Goal: Task Accomplishment & Management: Manage account settings

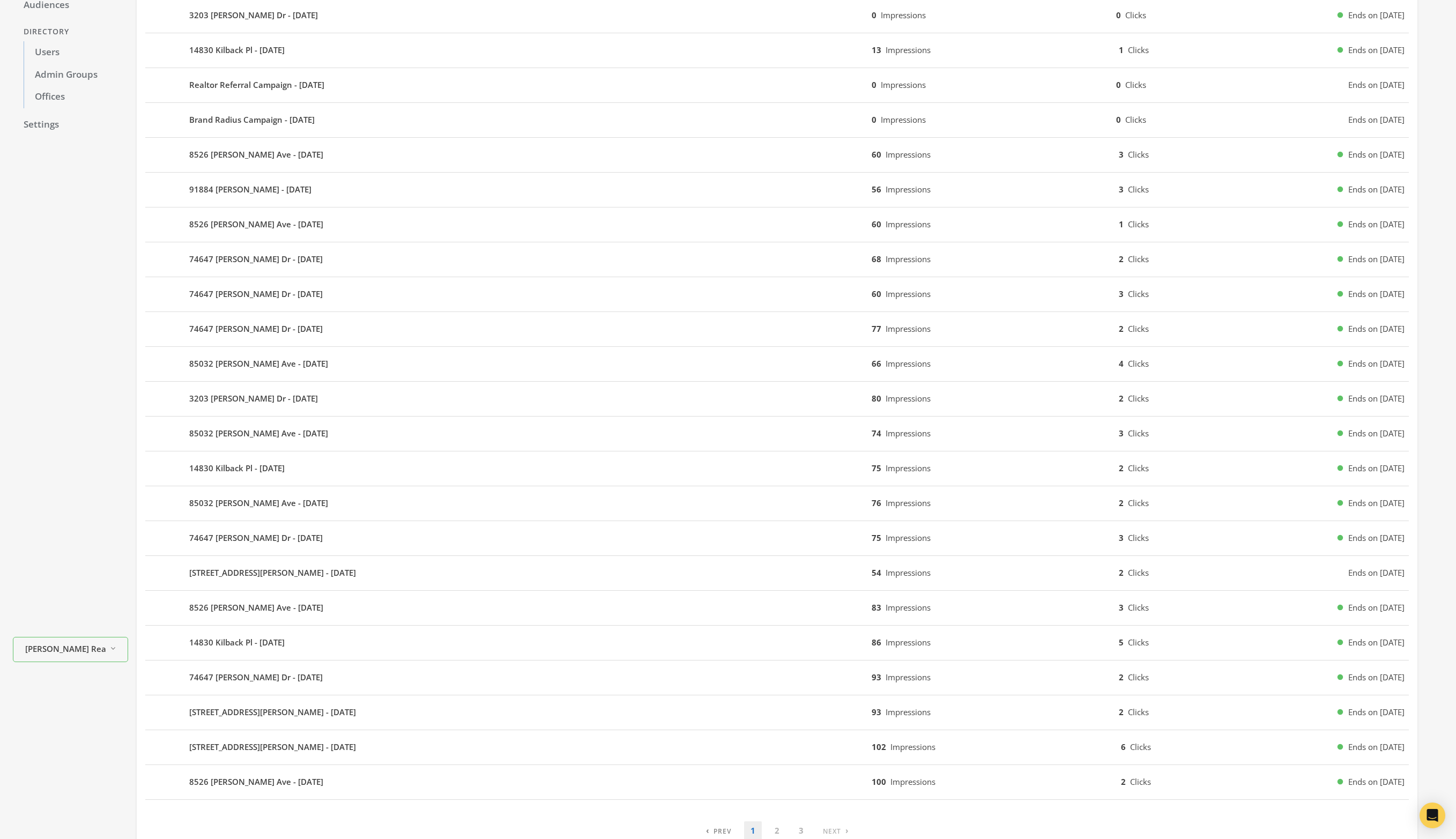
scroll to position [184, 0]
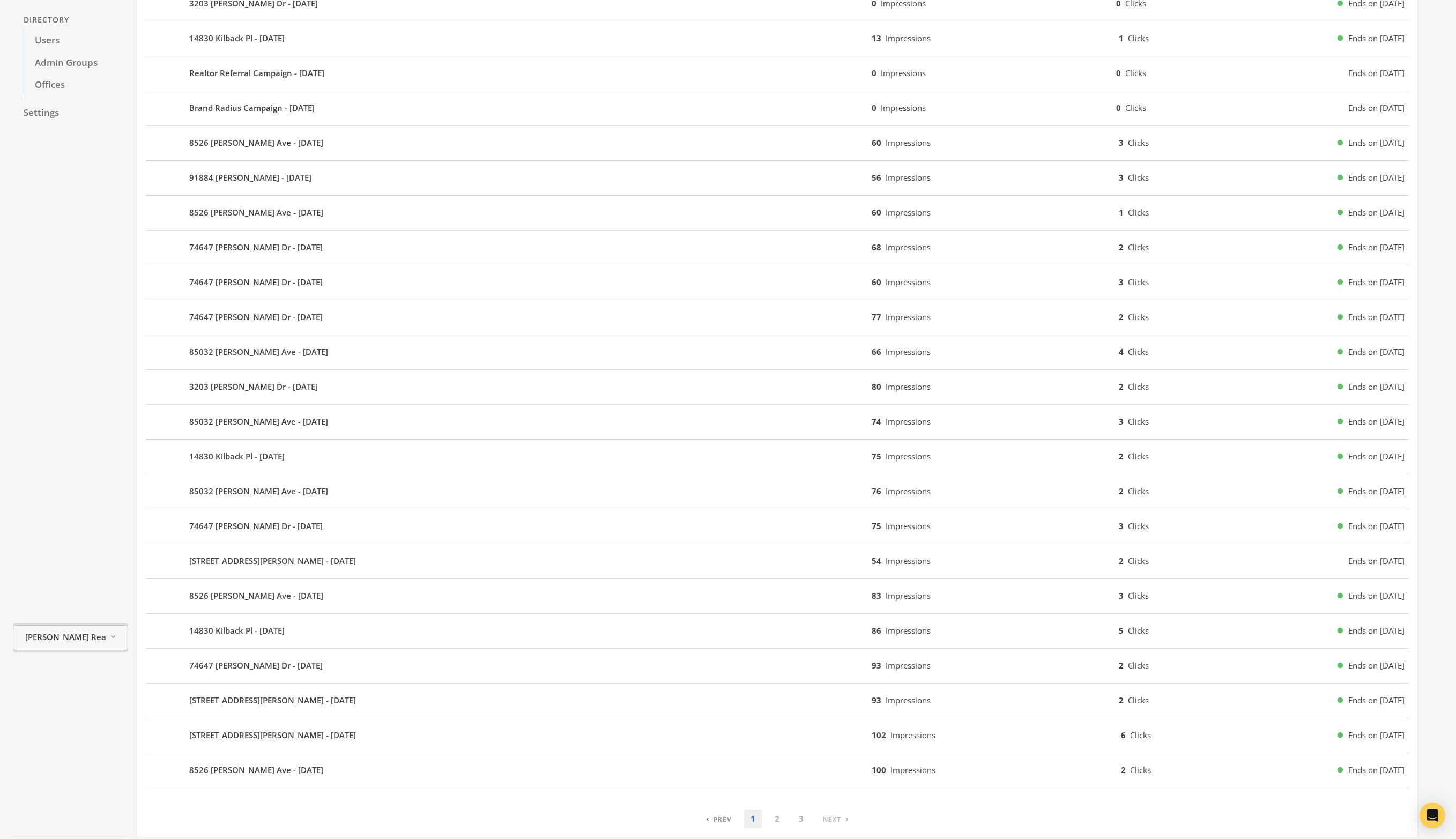
click at [72, 644] on span "[PERSON_NAME] Realty" at bounding box center [65, 637] width 80 height 12
click at [60, 451] on input "Search Magnifying Glass" at bounding box center [95, 454] width 150 height 13
type input "b"
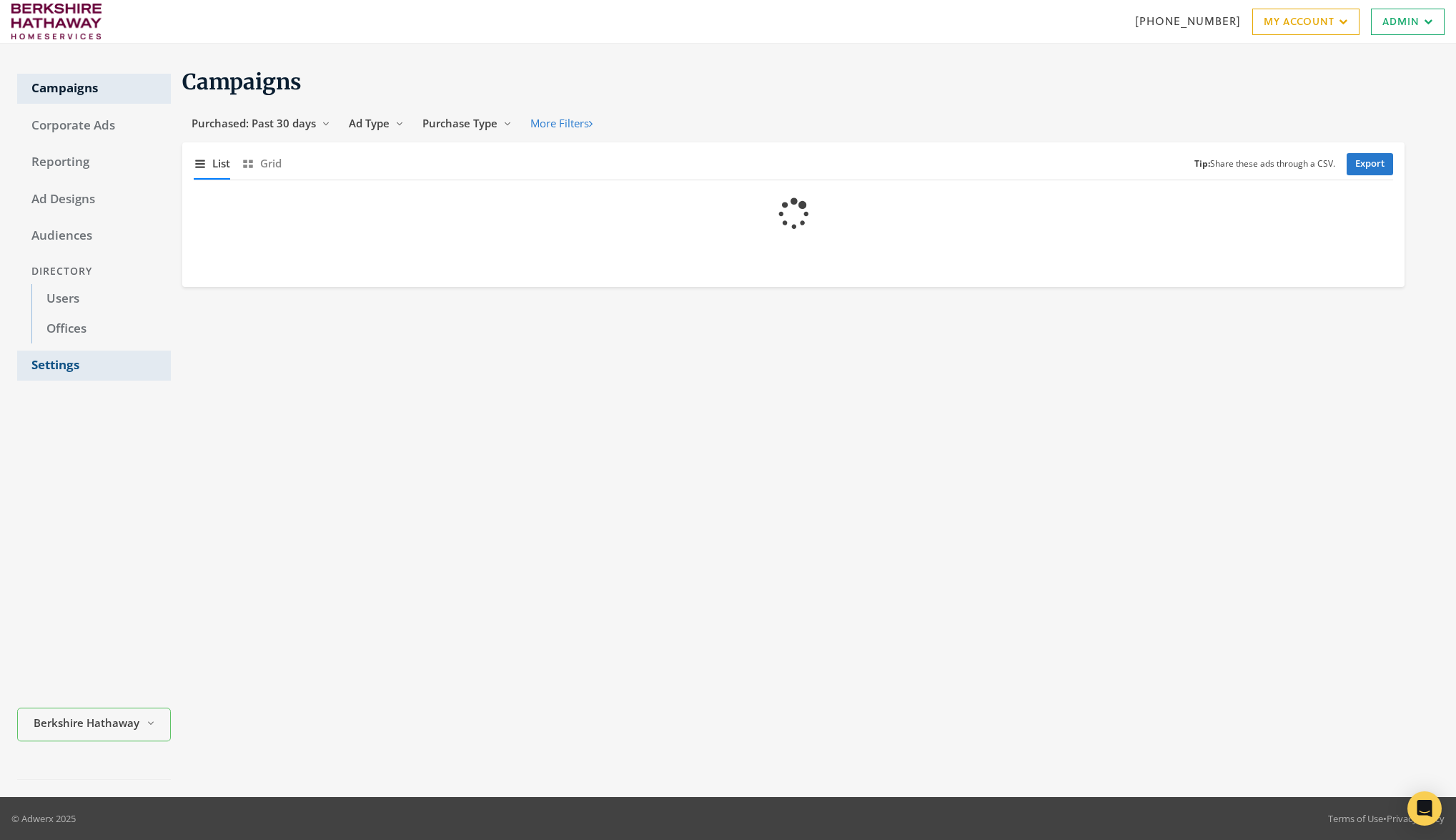
click at [60, 373] on link "Settings" at bounding box center [94, 366] width 154 height 30
select select "[PERSON_NAME]"
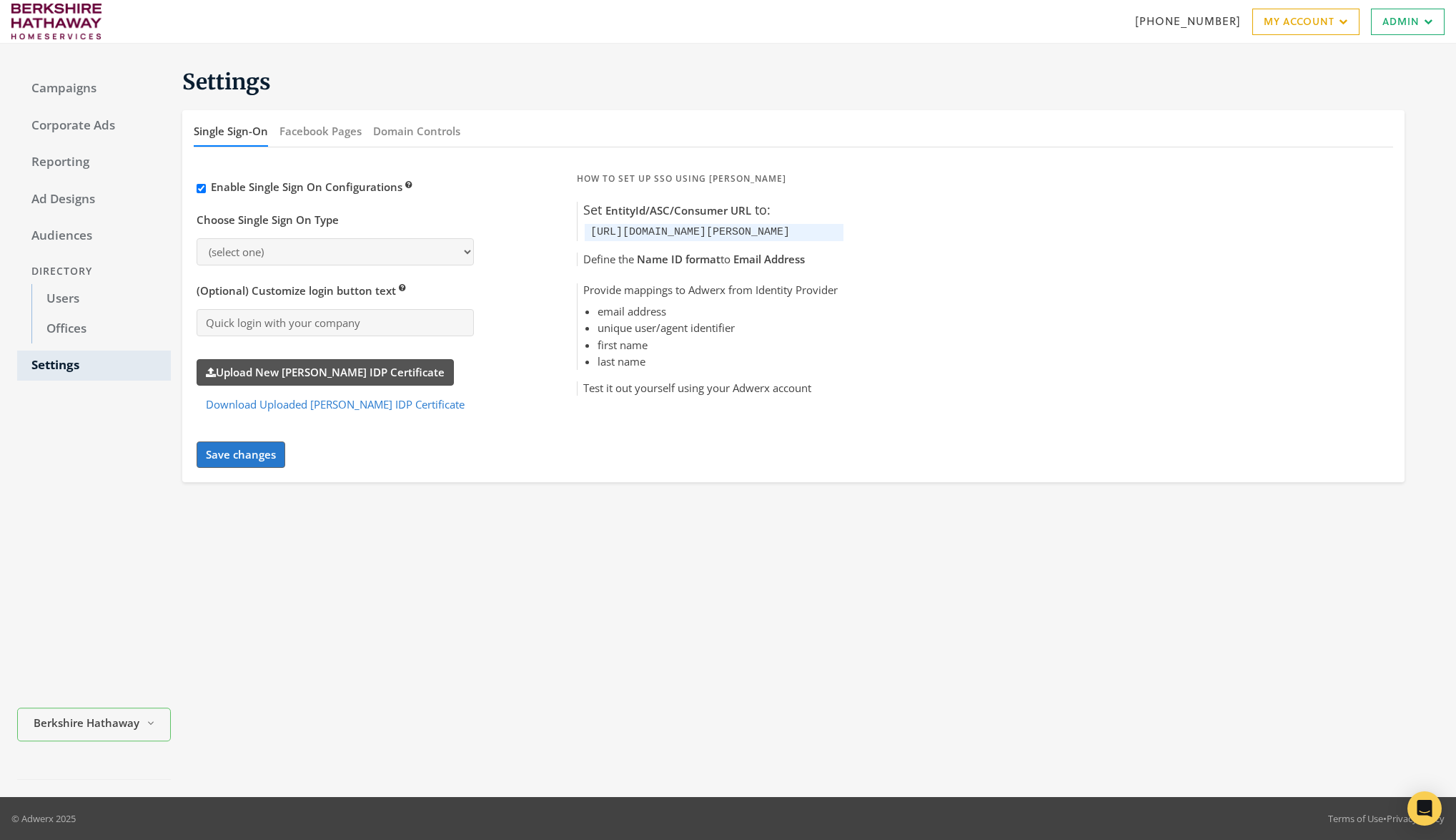
click at [327, 369] on label "Upload New [PERSON_NAME] IDP Certificate" at bounding box center [325, 373] width 257 height 26
click at [0, 0] on input "Upload New [PERSON_NAME] IDP Certificate" at bounding box center [0, 0] width 0 height 0
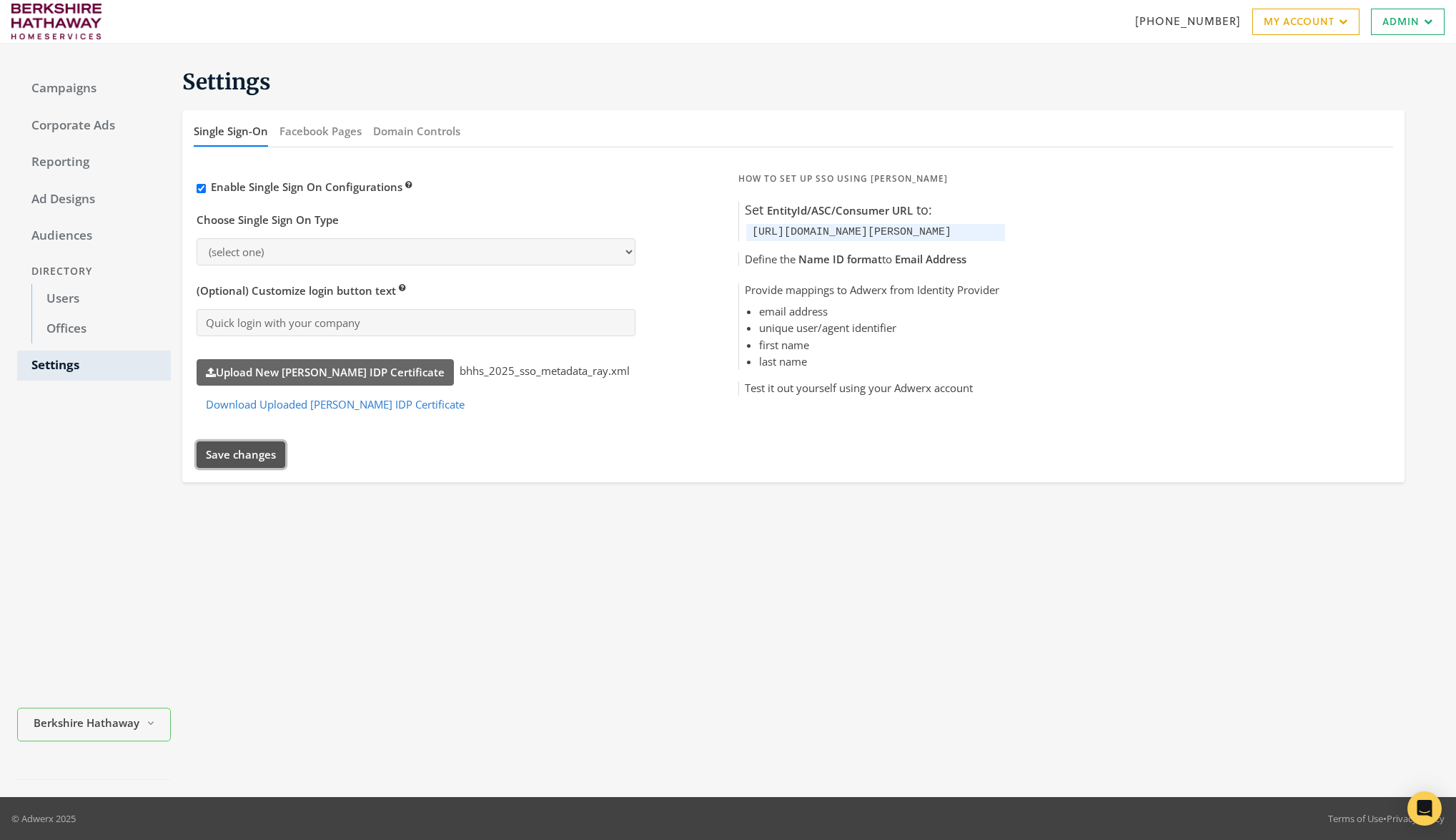
click at [260, 454] on button "Save changes" at bounding box center [241, 454] width 89 height 26
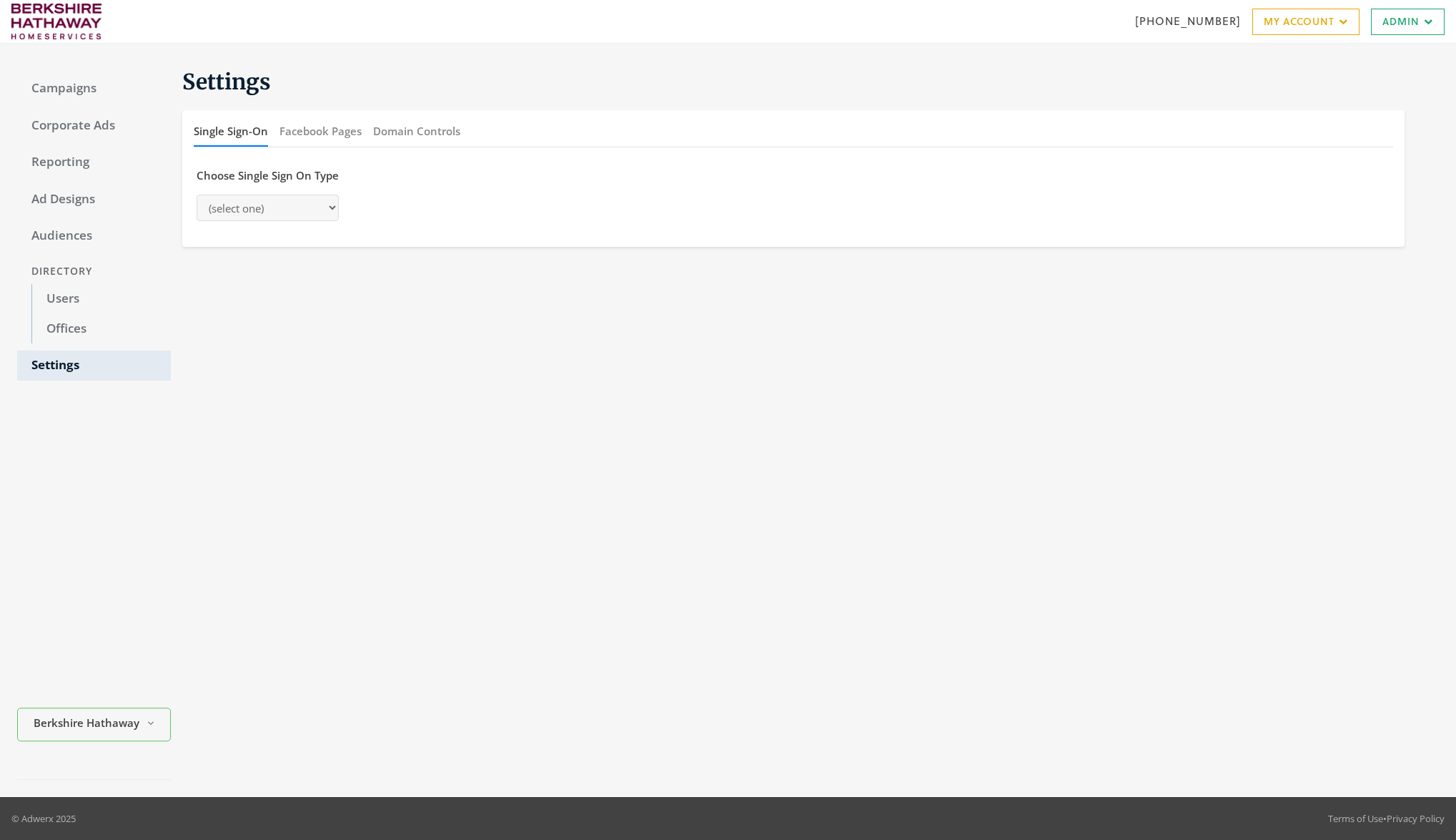
select select "[PERSON_NAME]"
